Goal: Communication & Community: Answer question/provide support

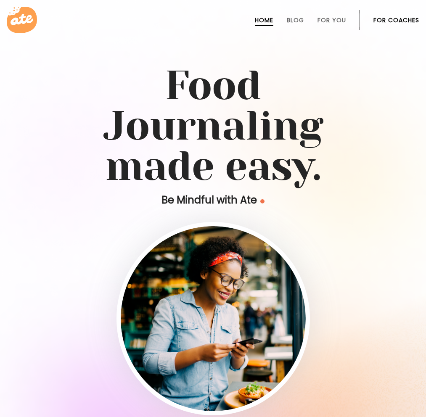
click at [395, 21] on link "For Coaches" at bounding box center [397, 20] width 46 height 7
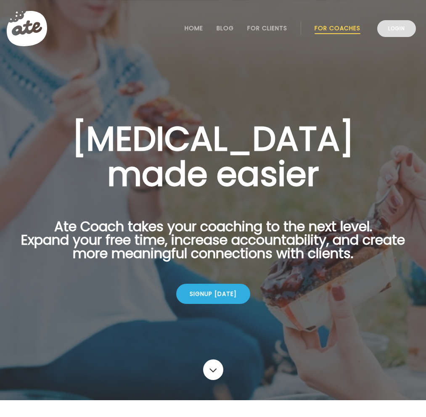
click at [392, 28] on link "Login" at bounding box center [396, 28] width 39 height 17
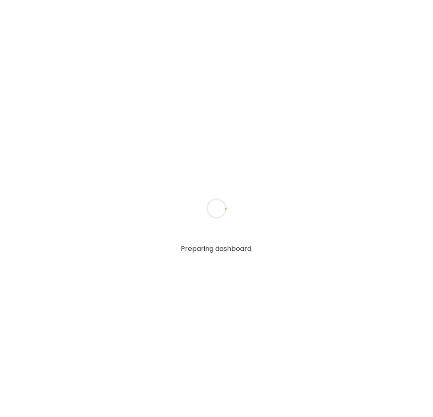
type textarea "**********"
type input "**********"
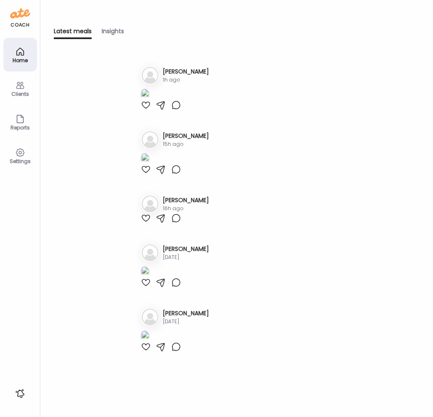
click at [20, 85] on icon at bounding box center [20, 85] width 10 height 10
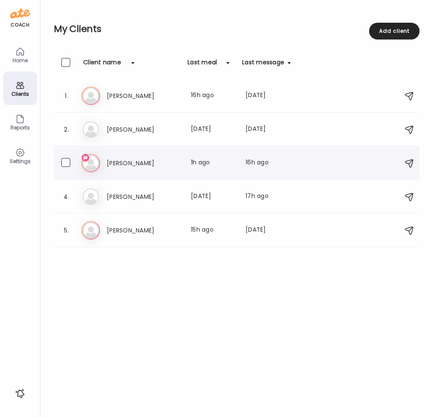
click at [159, 166] on h3 "[PERSON_NAME]" at bounding box center [144, 163] width 74 height 10
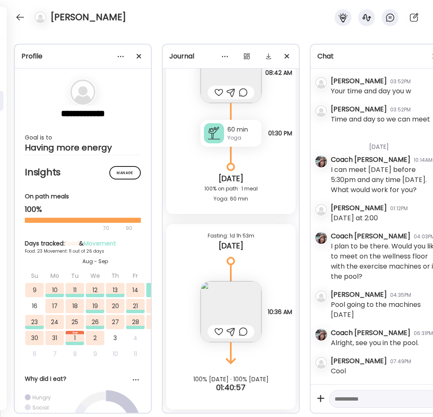
scroll to position [242, 0]
click at [19, 14] on div at bounding box center [19, 17] width 13 height 13
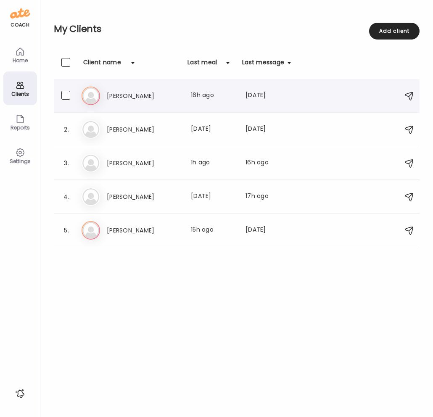
click at [119, 85] on div "1. Ge Gerry Quiggle Last meal: 16h ago Last message: 6d ago You: Congrats on ge…" at bounding box center [237, 96] width 366 height 34
click at [121, 91] on h3 "[PERSON_NAME]" at bounding box center [144, 96] width 74 height 10
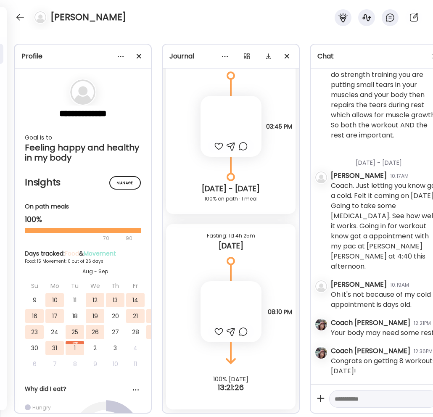
scroll to position [5864, 0]
click at [19, 20] on div at bounding box center [19, 17] width 13 height 13
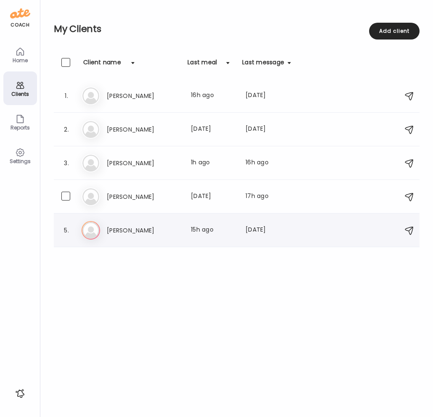
click at [140, 214] on div "1. Ge Gerry Quiggle Last meal: 16h ago Last message: 6d ago You: Congrats on ge…" at bounding box center [237, 163] width 366 height 168
click at [140, 231] on h3 "[PERSON_NAME]" at bounding box center [144, 231] width 74 height 10
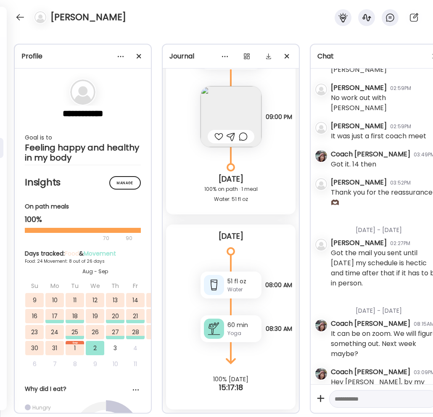
scroll to position [2223, 0]
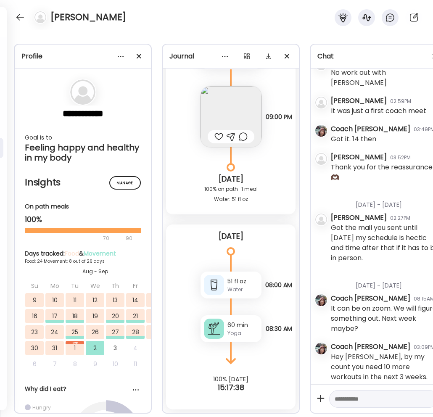
click at [368, 394] on textarea at bounding box center [376, 399] width 83 height 10
type textarea "**********"
drag, startPoint x: 397, startPoint y: 395, endPoint x: 303, endPoint y: 351, distance: 103.7
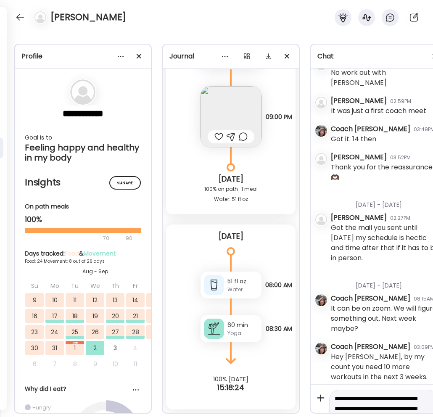
click at [335, 394] on textarea "**********" at bounding box center [376, 414] width 83 height 40
click at [18, 19] on div at bounding box center [19, 17] width 13 height 13
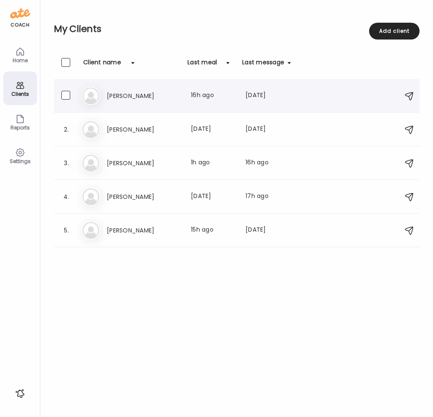
click at [128, 99] on h3 "[PERSON_NAME]" at bounding box center [144, 96] width 74 height 10
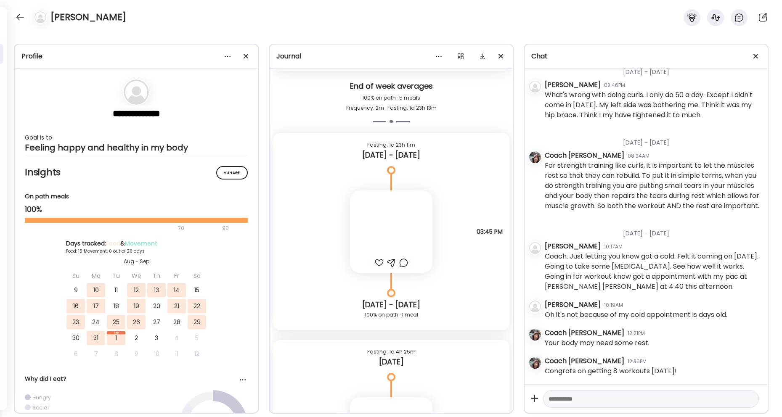
scroll to position [7313, 0]
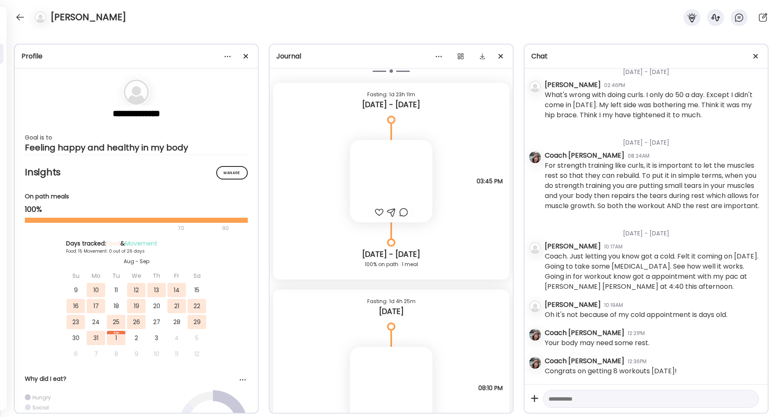
click at [433, 327] on div "Fasting: 1d 23h 11m Monday - Sep 01 Note not added Questions not answered 03:45…" at bounding box center [391, 290] width 243 height 414
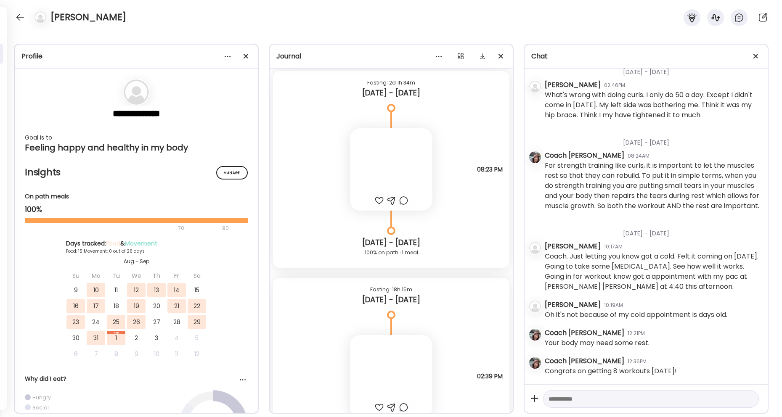
scroll to position [6571, 0]
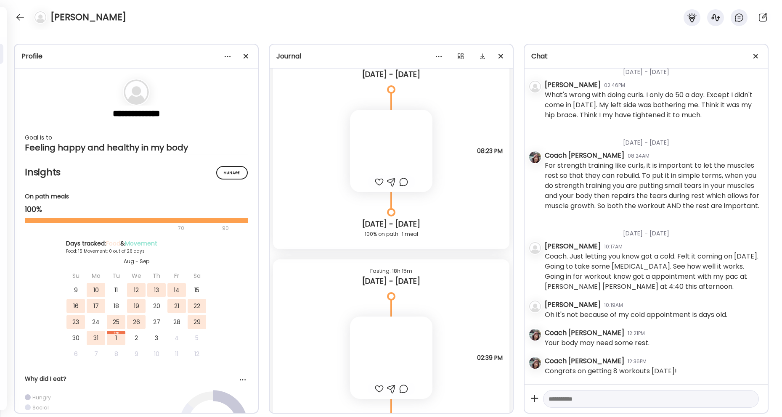
click at [399, 146] on div at bounding box center [391, 151] width 82 height 82
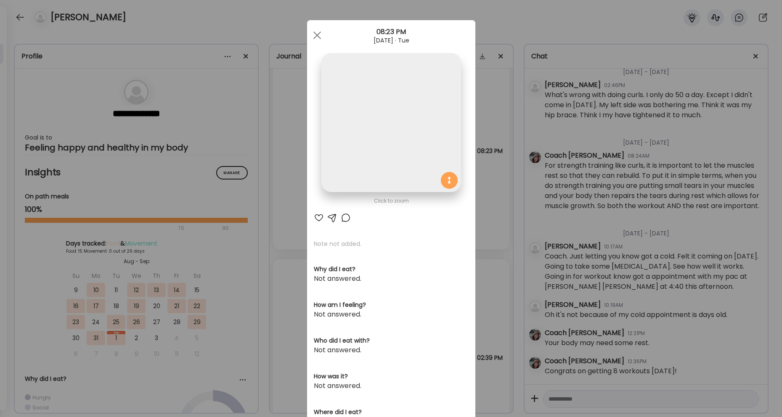
click at [395, 162] on img at bounding box center [390, 122] width 139 height 139
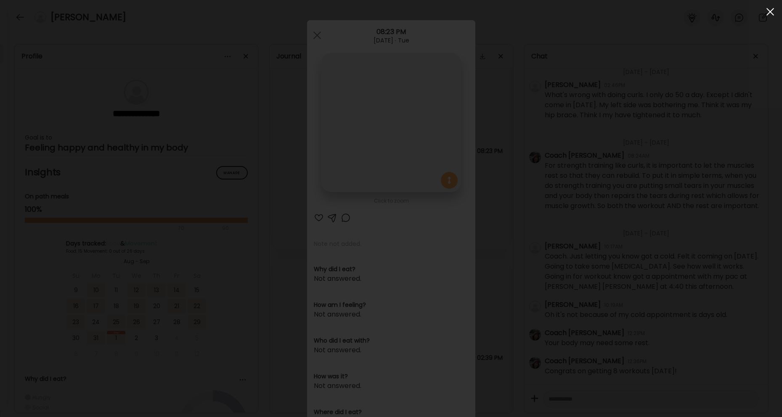
click at [433, 12] on div at bounding box center [770, 11] width 17 height 17
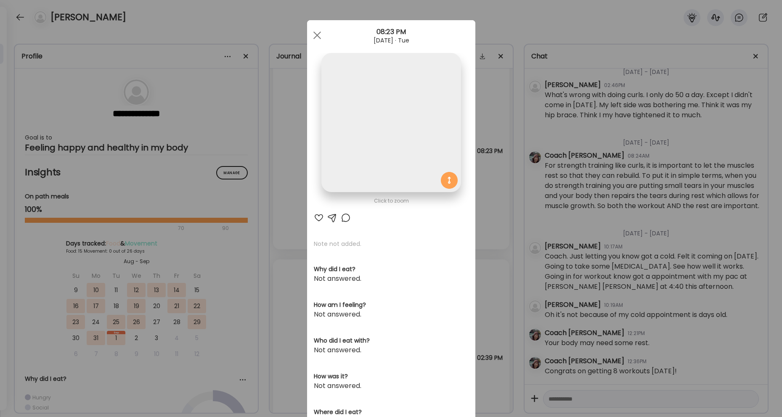
click at [412, 133] on img at bounding box center [390, 122] width 139 height 139
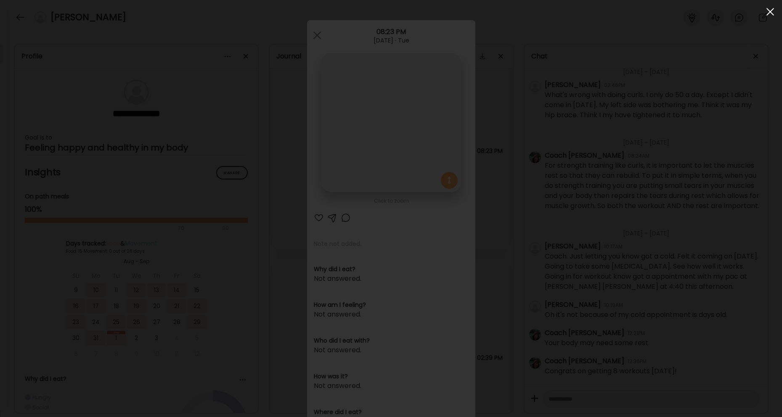
click at [433, 9] on span at bounding box center [771, 12] width 8 height 8
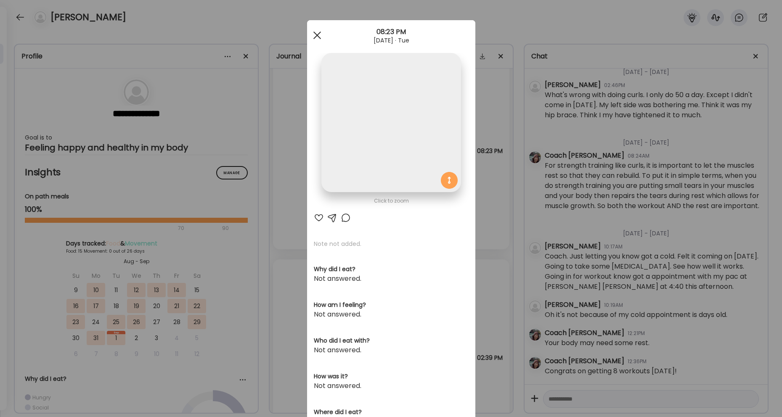
click at [314, 33] on div at bounding box center [317, 35] width 17 height 17
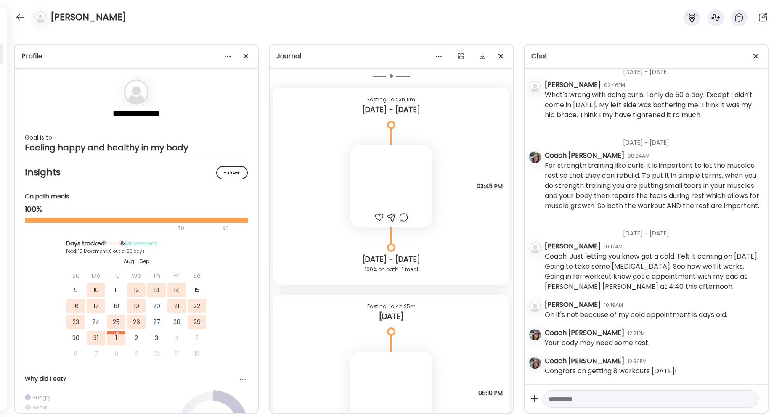
scroll to position [6589, 0]
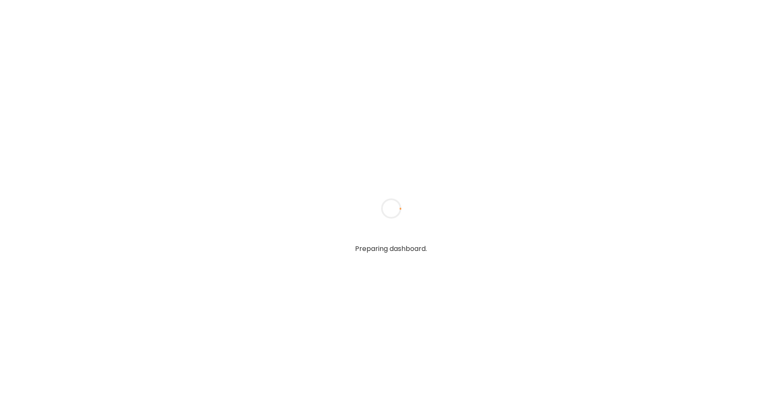
type textarea "**********"
type input "**********"
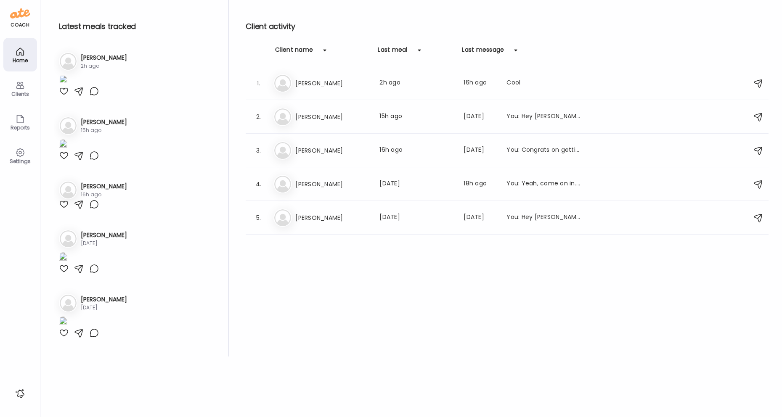
click at [25, 90] on div "Clients" at bounding box center [20, 89] width 34 height 34
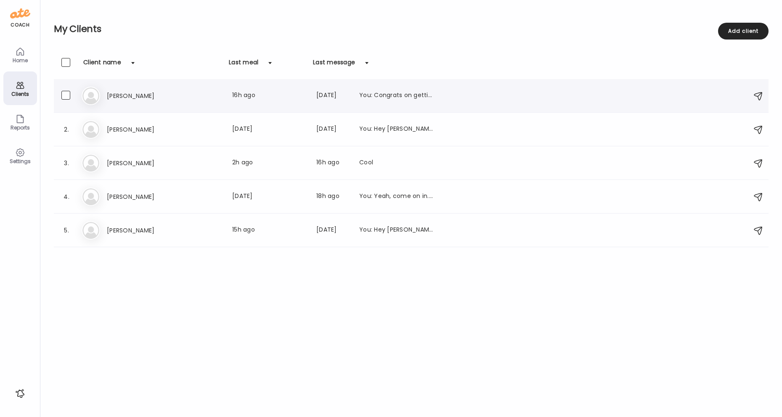
click at [143, 105] on div "Ge [PERSON_NAME] Last meal: 16h ago Last message: [DATE] You: Congrats on getti…" at bounding box center [413, 96] width 662 height 19
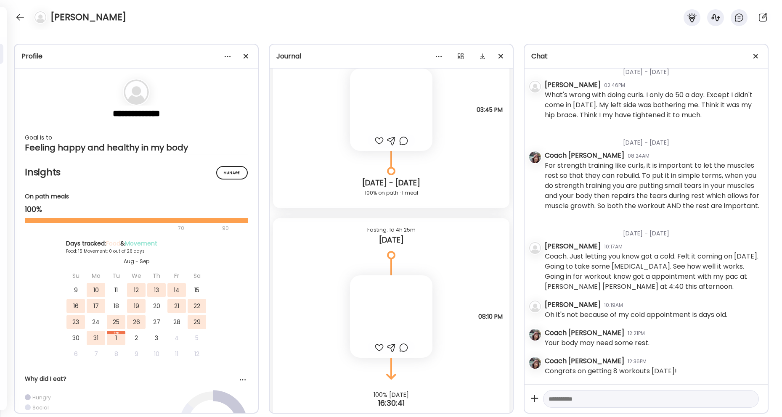
scroll to position [7401, 0]
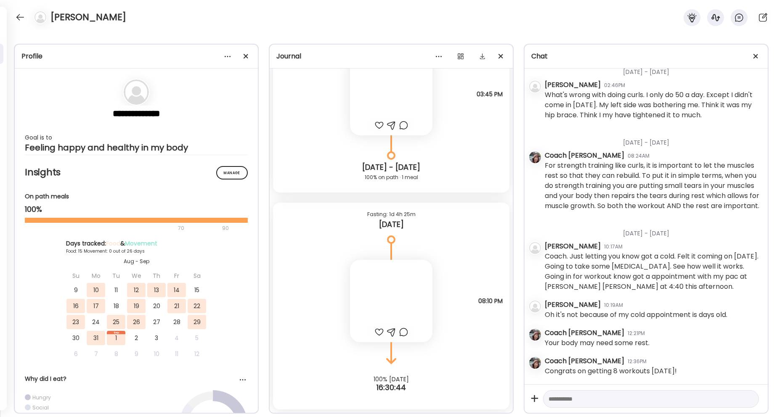
click at [380, 287] on div at bounding box center [391, 301] width 82 height 82
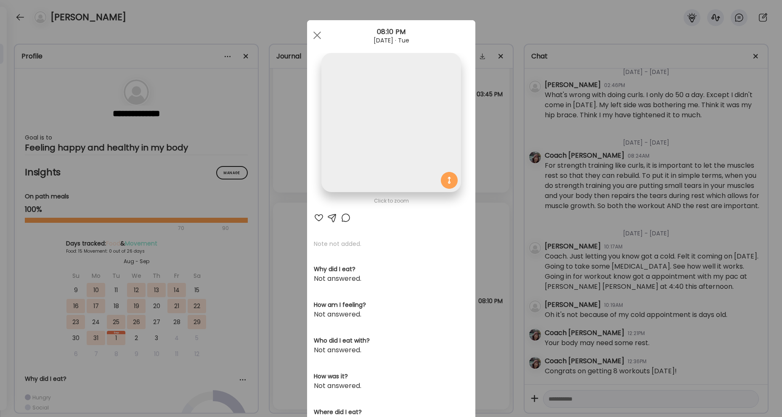
click at [376, 116] on img at bounding box center [390, 122] width 139 height 139
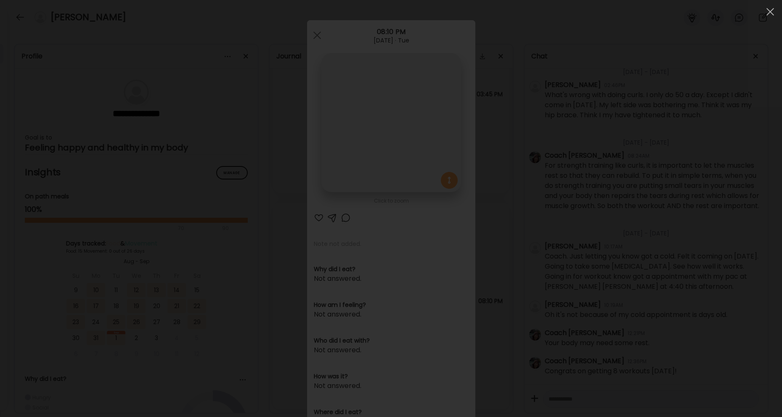
click at [499, 172] on div at bounding box center [391, 209] width 769 height 404
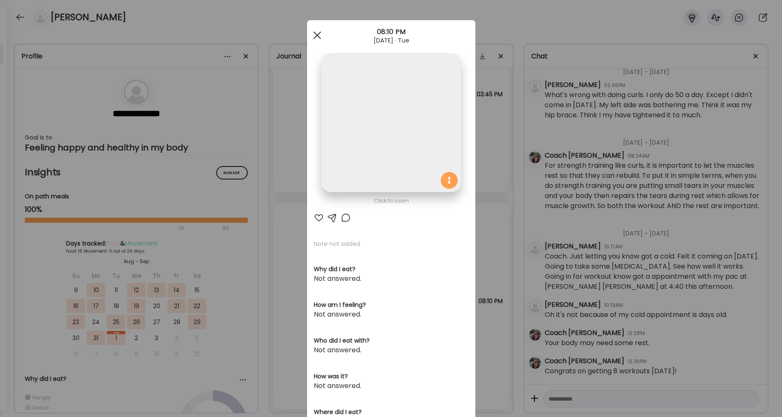
click at [316, 35] on div at bounding box center [317, 35] width 17 height 17
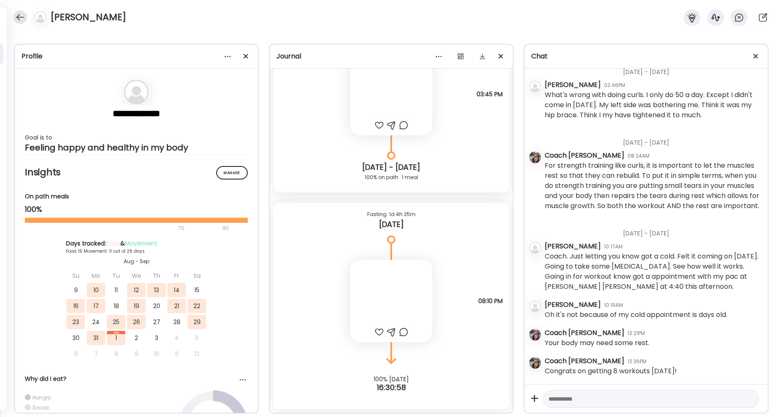
click at [21, 19] on div at bounding box center [19, 17] width 13 height 13
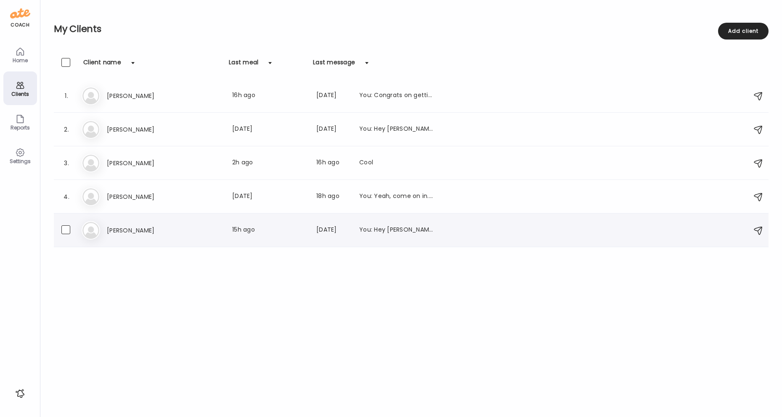
click at [118, 236] on div "Ta [PERSON_NAME] Last meal: 15h ago Last message: [DATE] You: Hey [PERSON_NAME]…" at bounding box center [413, 230] width 662 height 19
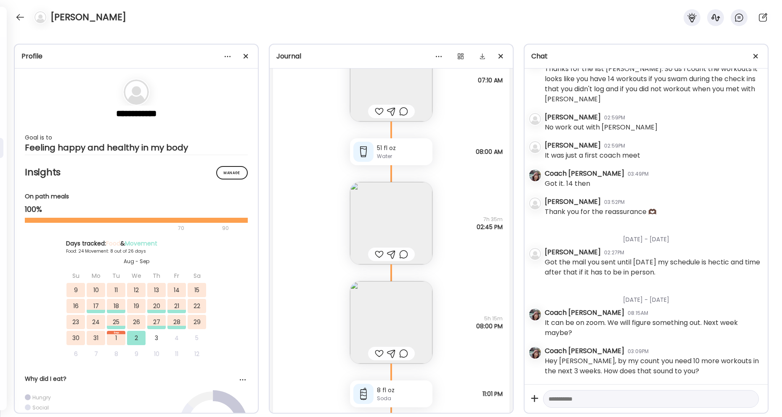
scroll to position [10704, 0]
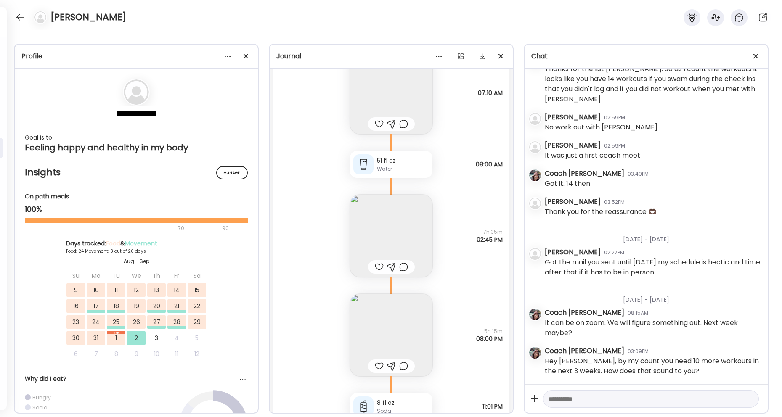
click at [375, 123] on div at bounding box center [379, 124] width 9 height 10
click at [376, 268] on div at bounding box center [379, 267] width 9 height 10
click at [377, 364] on div at bounding box center [379, 366] width 9 height 10
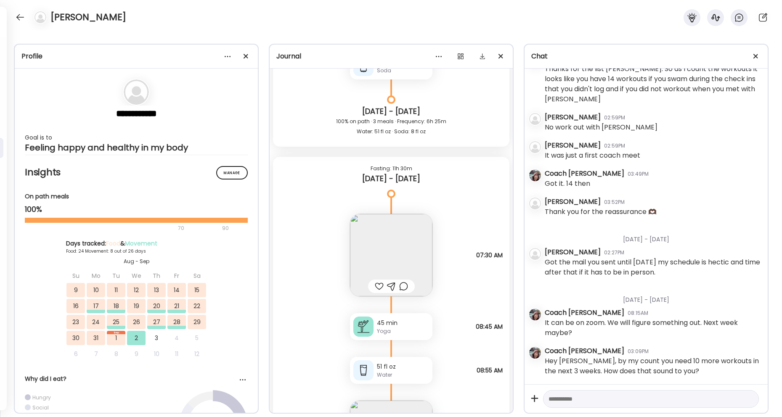
scroll to position [11083, 0]
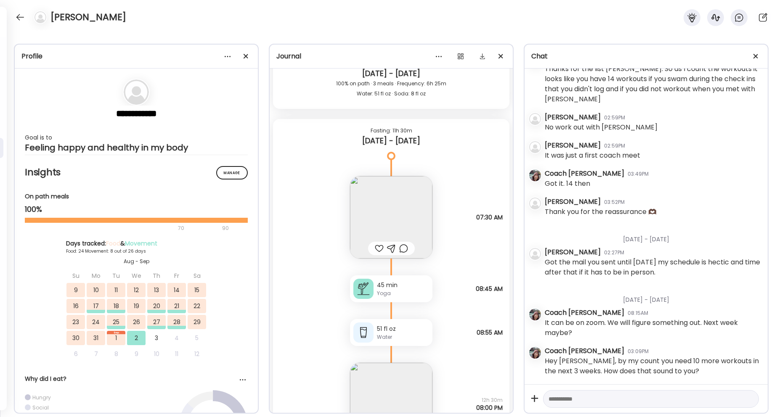
click at [378, 251] on div at bounding box center [379, 249] width 9 height 10
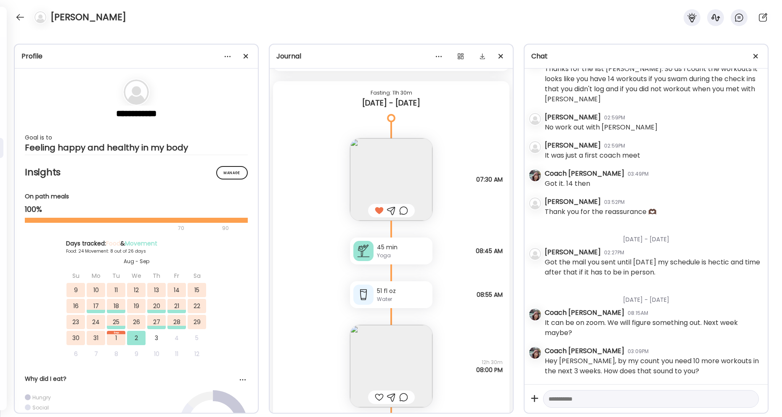
scroll to position [11171, 0]
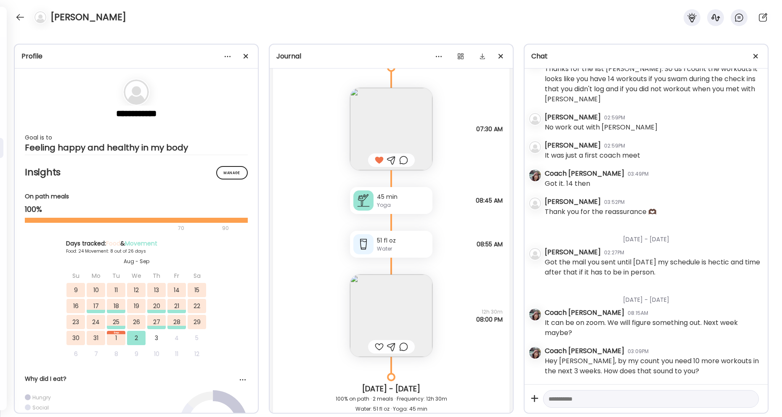
click at [377, 346] on div at bounding box center [379, 347] width 9 height 10
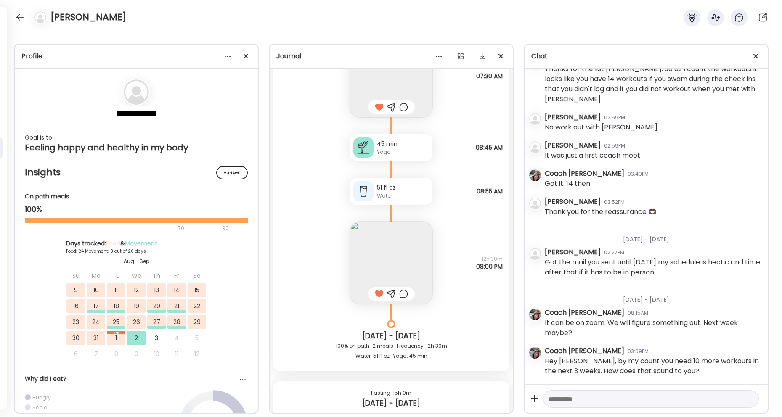
scroll to position [11221, 0]
click at [404, 147] on div "45 min" at bounding box center [403, 146] width 52 height 9
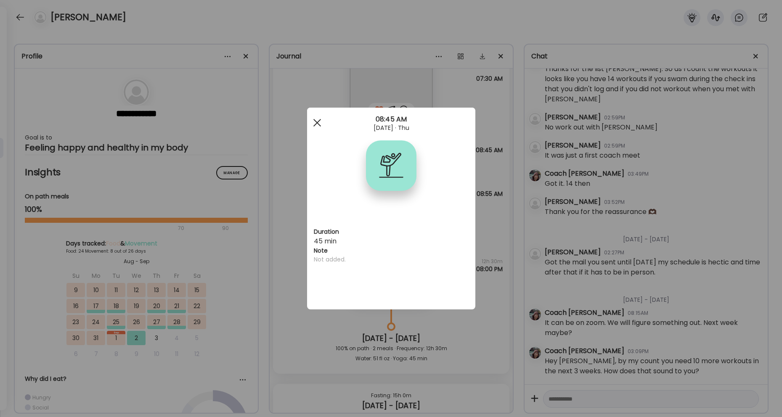
click at [316, 122] on span at bounding box center [317, 123] width 8 height 8
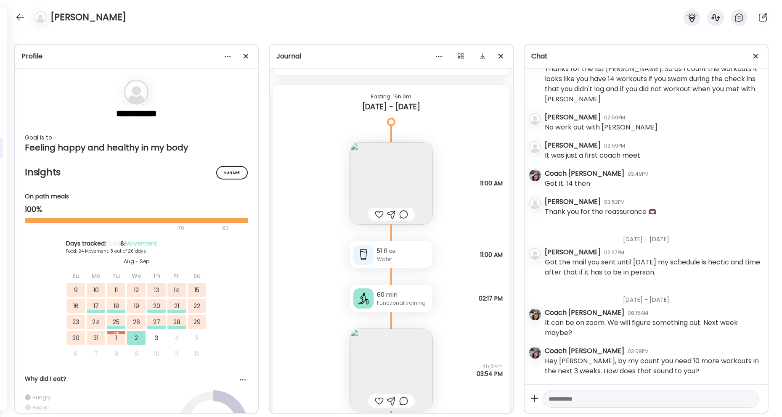
scroll to position [11586, 0]
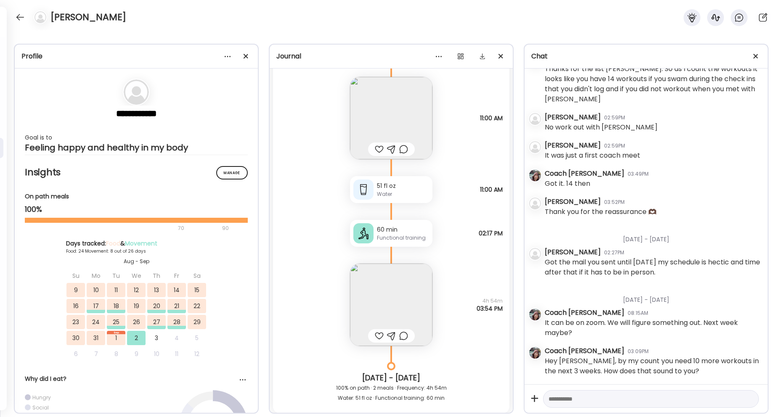
click at [376, 149] on div at bounding box center [379, 149] width 9 height 10
click at [386, 237] on div "Functional training" at bounding box center [403, 238] width 52 height 8
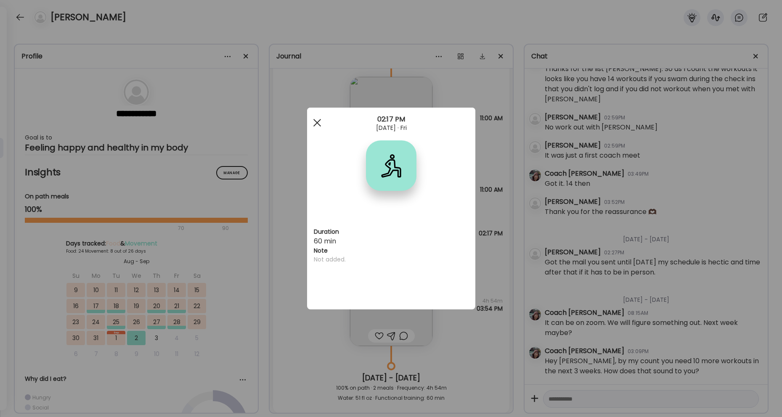
click at [318, 117] on div at bounding box center [317, 122] width 17 height 17
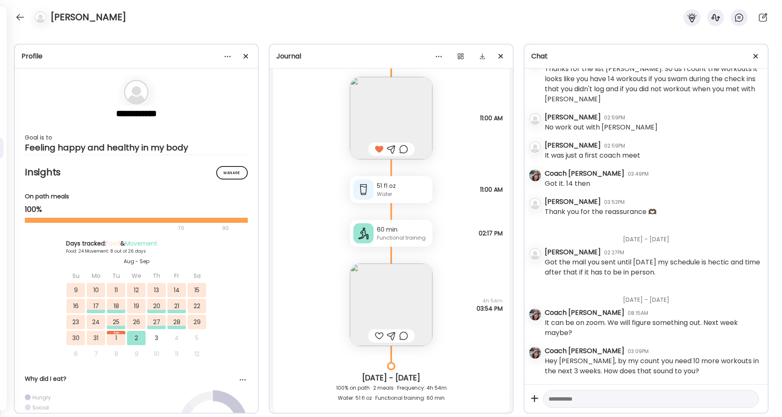
click at [377, 335] on div at bounding box center [379, 336] width 9 height 10
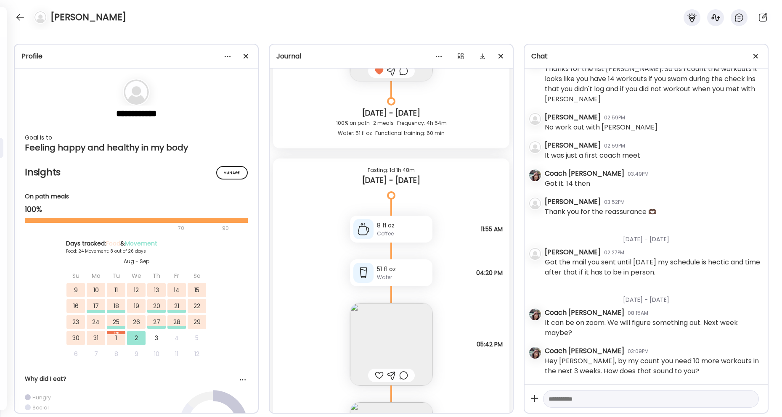
scroll to position [11914, 0]
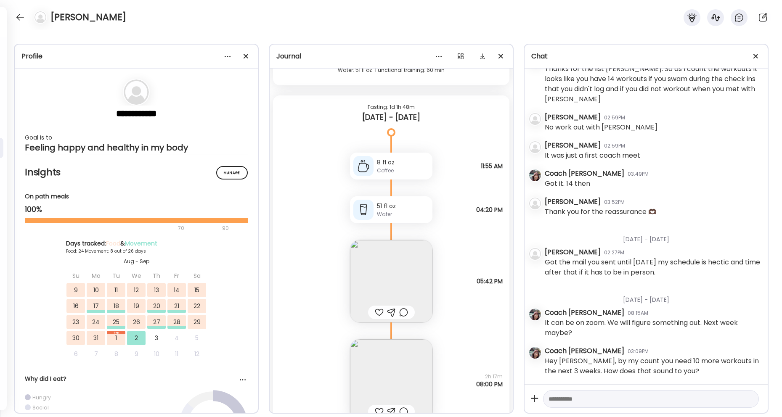
click at [377, 311] on div at bounding box center [379, 313] width 9 height 10
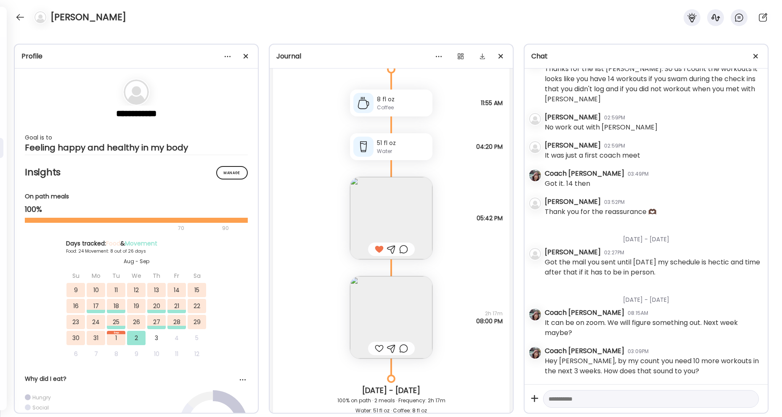
click at [375, 348] on div at bounding box center [379, 349] width 9 height 10
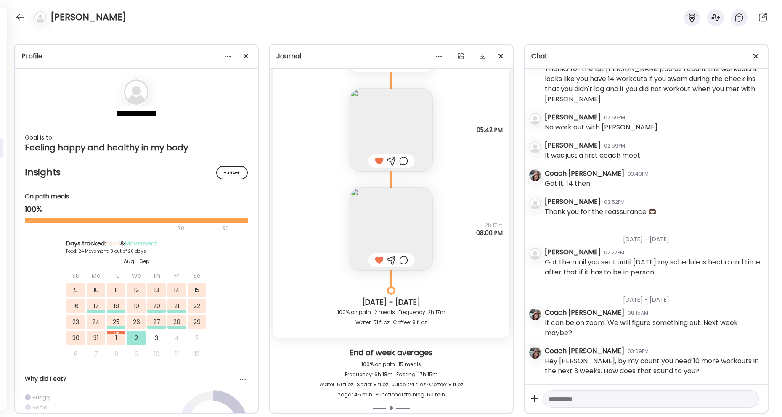
scroll to position [12430, 0]
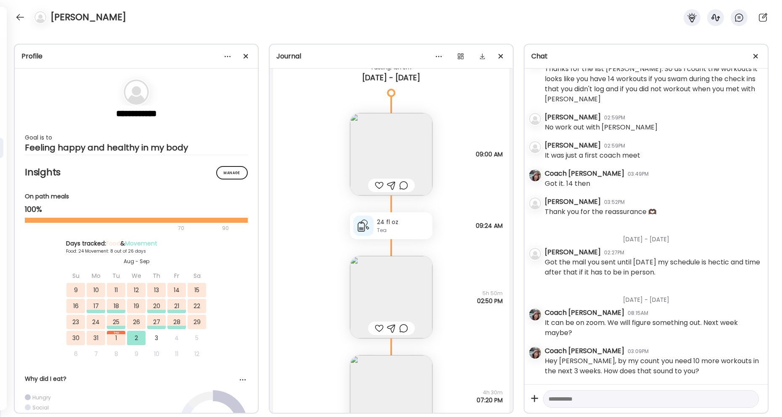
click at [377, 187] on div at bounding box center [379, 186] width 9 height 10
click at [375, 331] on div at bounding box center [379, 329] width 9 height 10
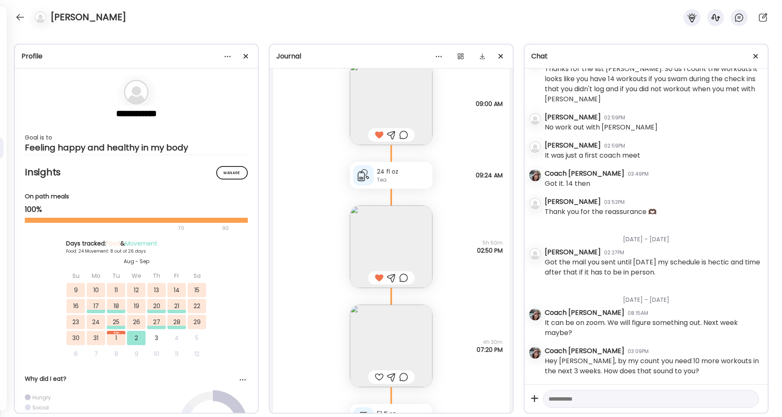
scroll to position [12556, 0]
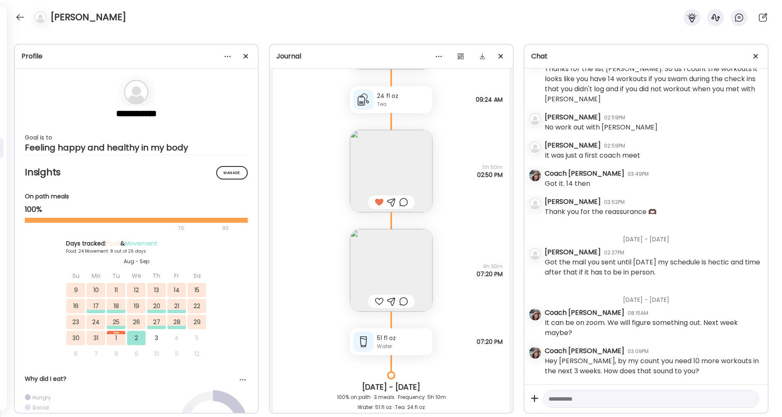
click at [375, 300] on div at bounding box center [379, 302] width 9 height 10
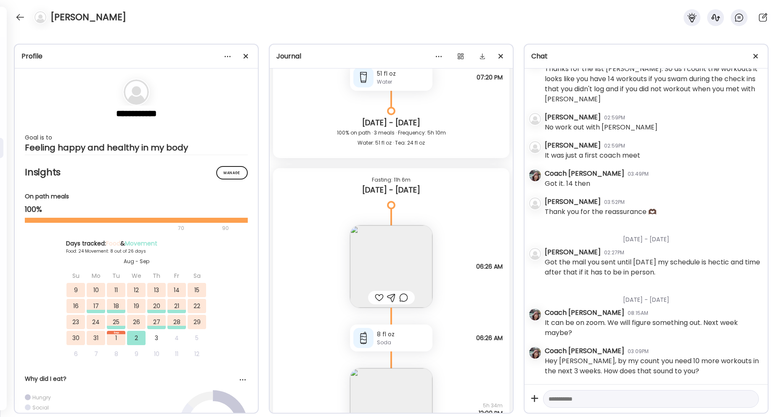
scroll to position [12821, 0]
click at [377, 296] on div at bounding box center [379, 297] width 9 height 10
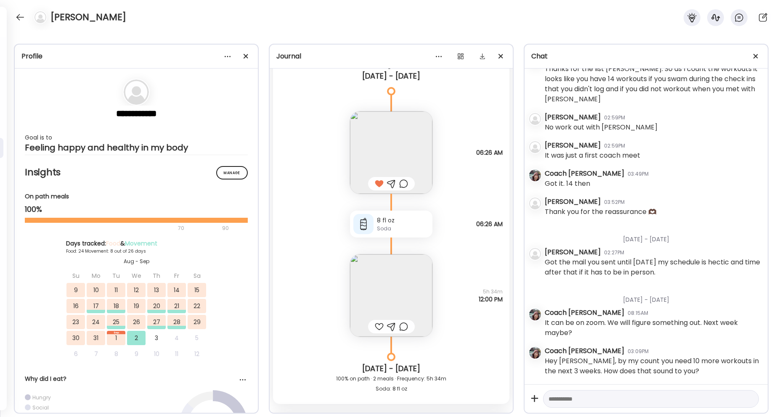
scroll to position [12973, 0]
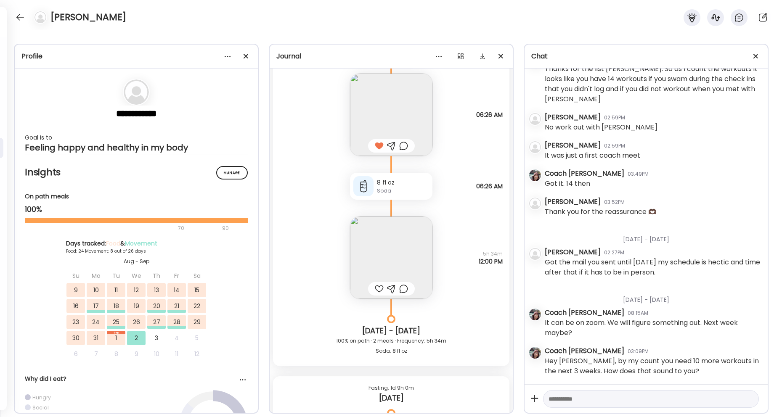
click at [377, 287] on div at bounding box center [379, 289] width 9 height 10
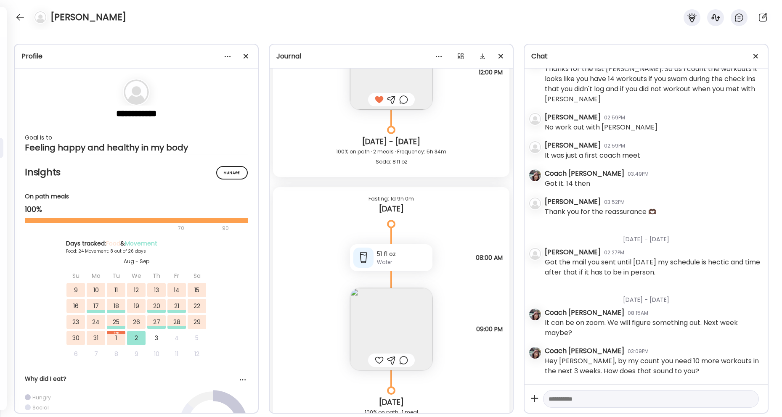
scroll to position [13238, 0]
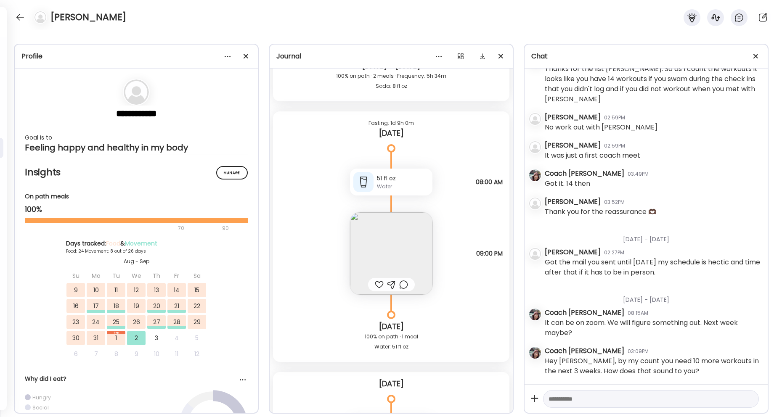
click at [375, 281] on div at bounding box center [379, 285] width 9 height 10
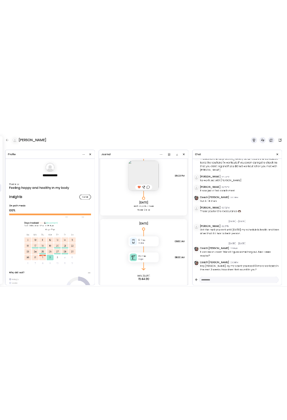
scroll to position [13385, 0]
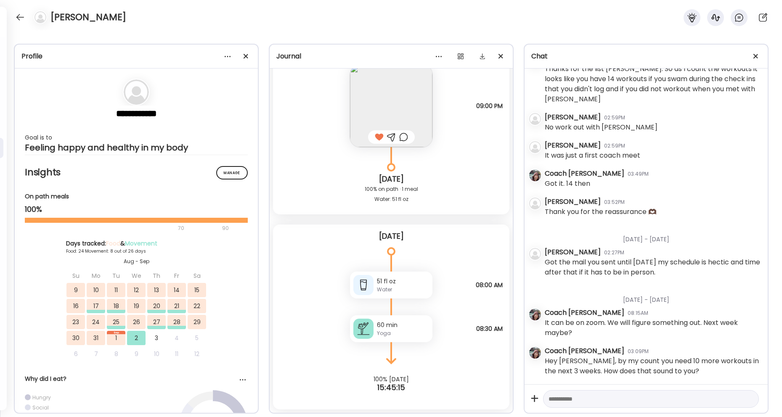
click at [580, 401] on textarea at bounding box center [644, 399] width 190 height 10
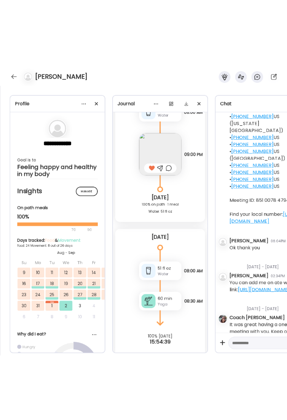
scroll to position [0, 0]
